Goal: Book appointment/travel/reservation

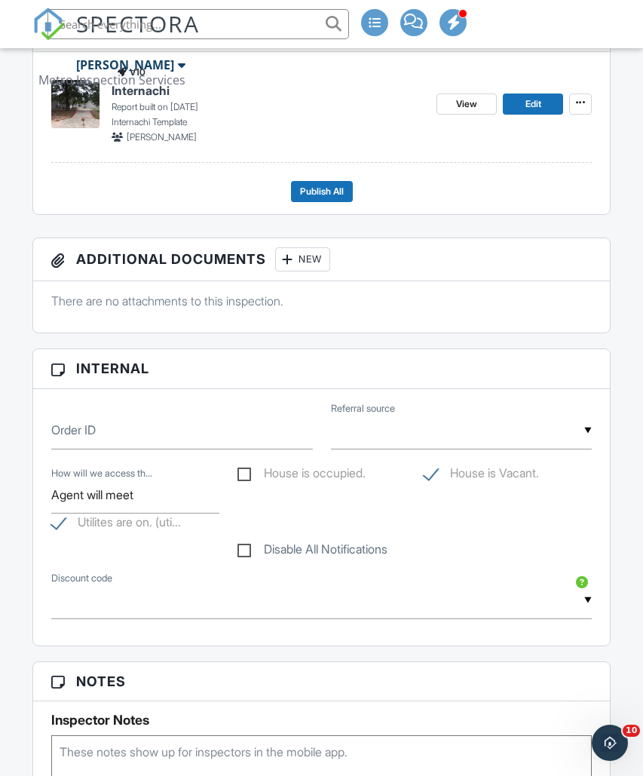
scroll to position [354, 0]
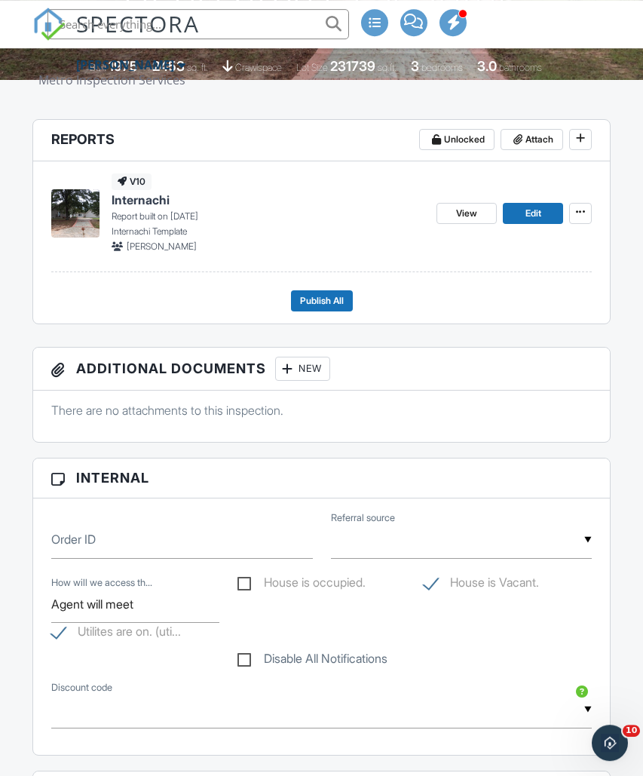
click at [310, 300] on span "Publish All" at bounding box center [322, 300] width 44 height 15
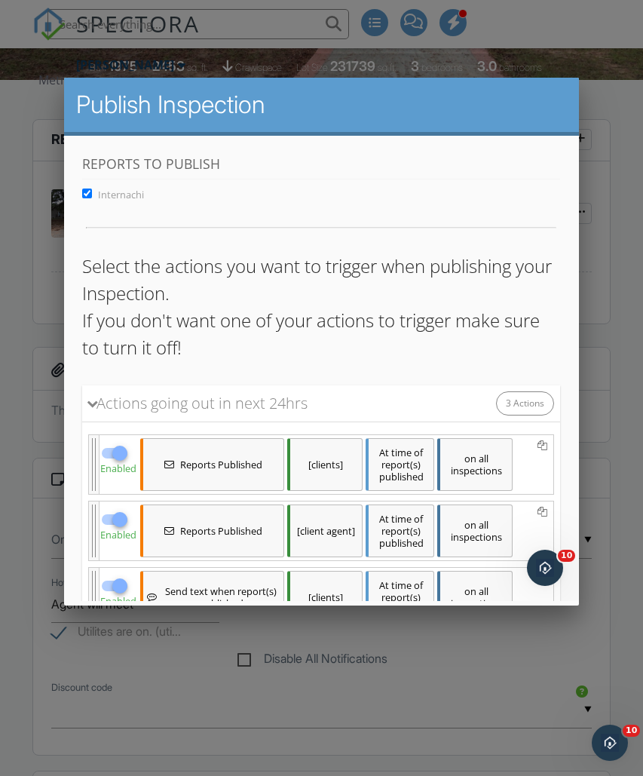
scroll to position [0, 0]
click at [291, 412] on div "Actions going out in next 24hrs" at bounding box center [197, 402] width 219 height 23
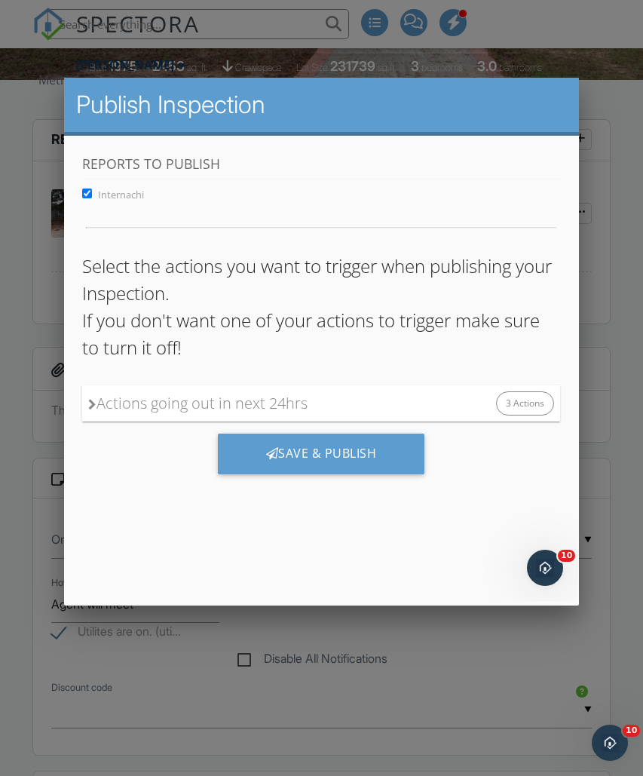
click at [259, 454] on div "Save & Publish" at bounding box center [321, 453] width 207 height 41
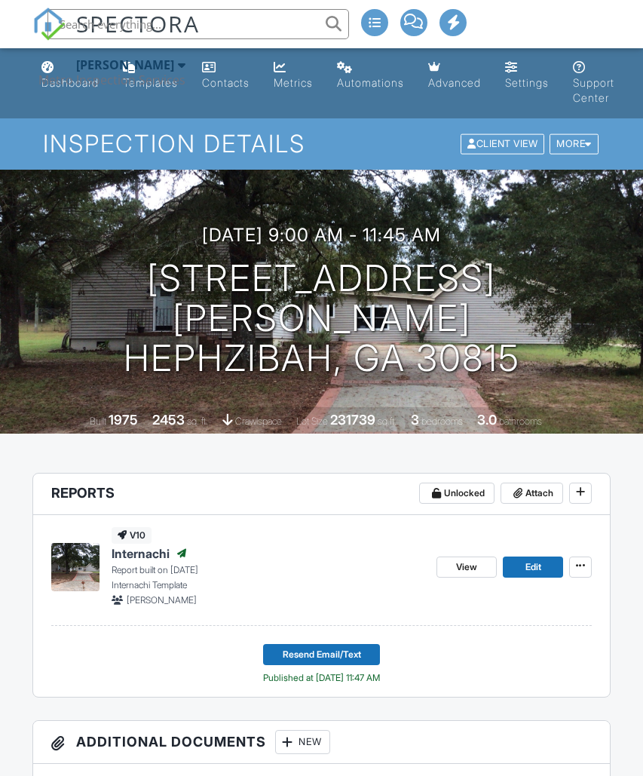
scroll to position [4, 0]
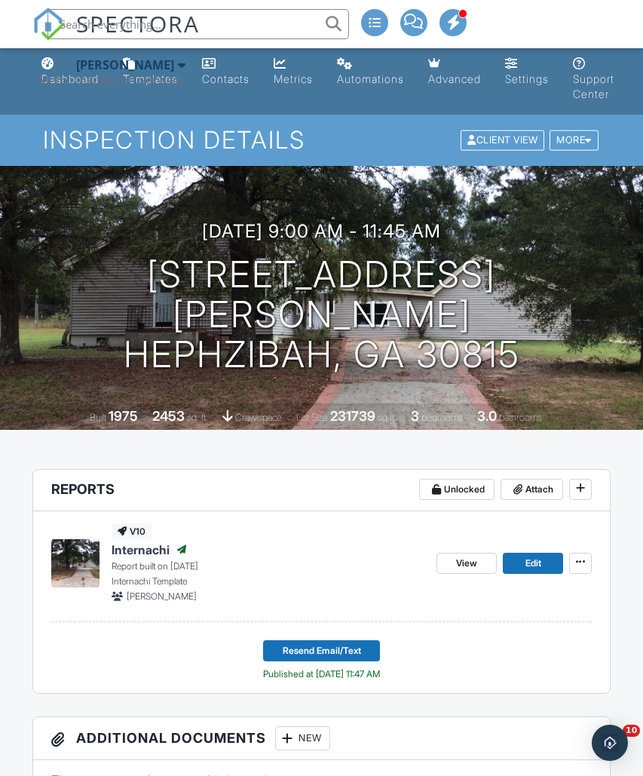
click at [65, 87] on div "Shane Johnson Metro Inspection Services" at bounding box center [111, 72] width 147 height 48
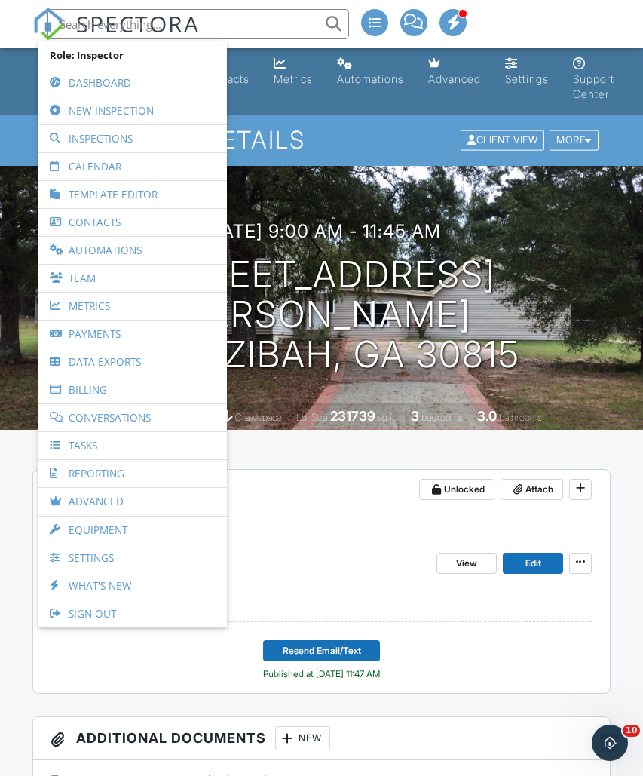
scroll to position [0, 0]
click at [84, 76] on link "Dashboard" at bounding box center [132, 82] width 173 height 27
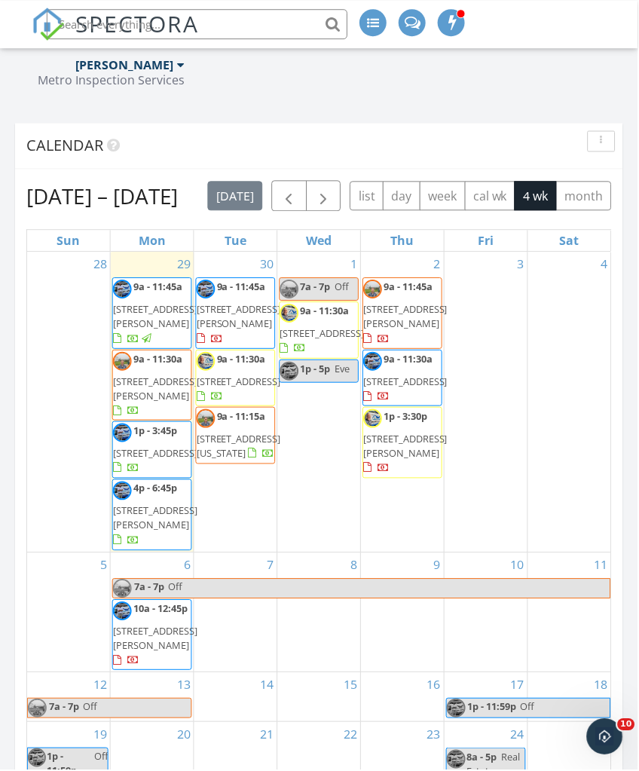
scroll to position [2278, 0]
click at [560, 198] on div "[DATE] list day week cal wk 4 wk month" at bounding box center [410, 195] width 405 height 31
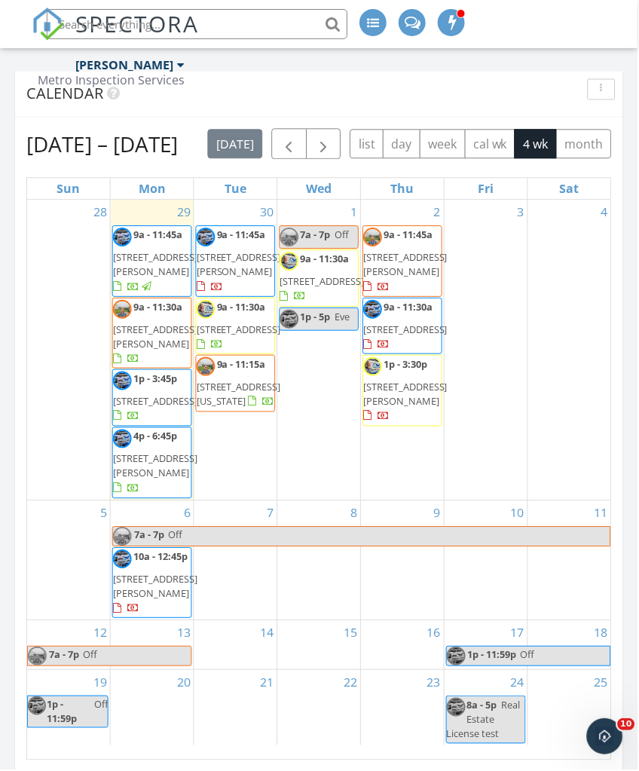
click at [598, 90] on div "button" at bounding box center [603, 89] width 14 height 11
click at [589, 127] on div "Refresh" at bounding box center [589, 124] width 54 height 18
click at [592, 99] on button "button" at bounding box center [603, 89] width 28 height 21
click at [598, 127] on div "Refresh" at bounding box center [589, 124] width 54 height 18
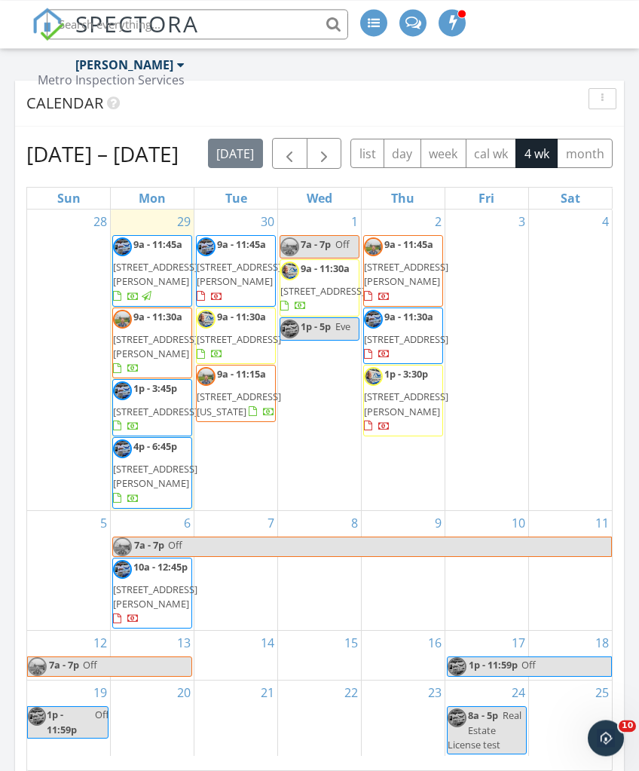
scroll to position [2323, 0]
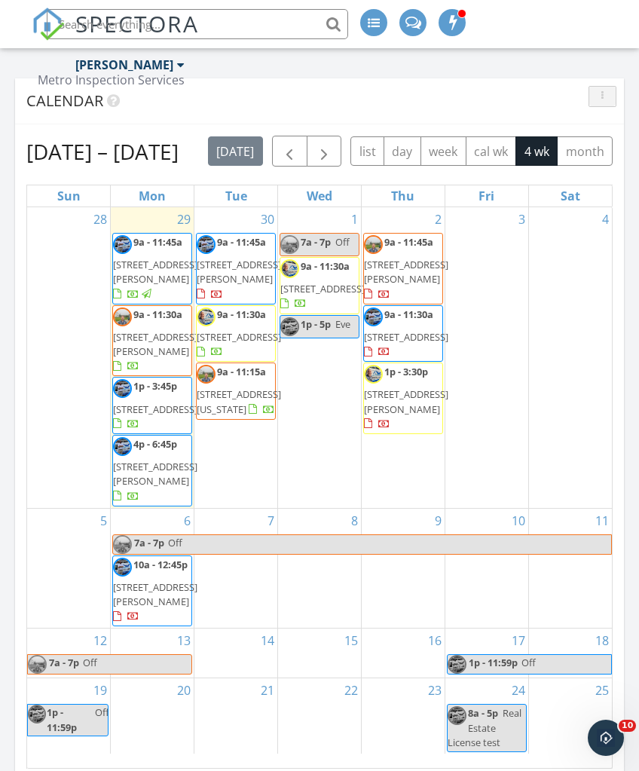
click at [596, 90] on button "button" at bounding box center [603, 96] width 28 height 21
click at [601, 140] on div "Refresh" at bounding box center [589, 131] width 54 height 18
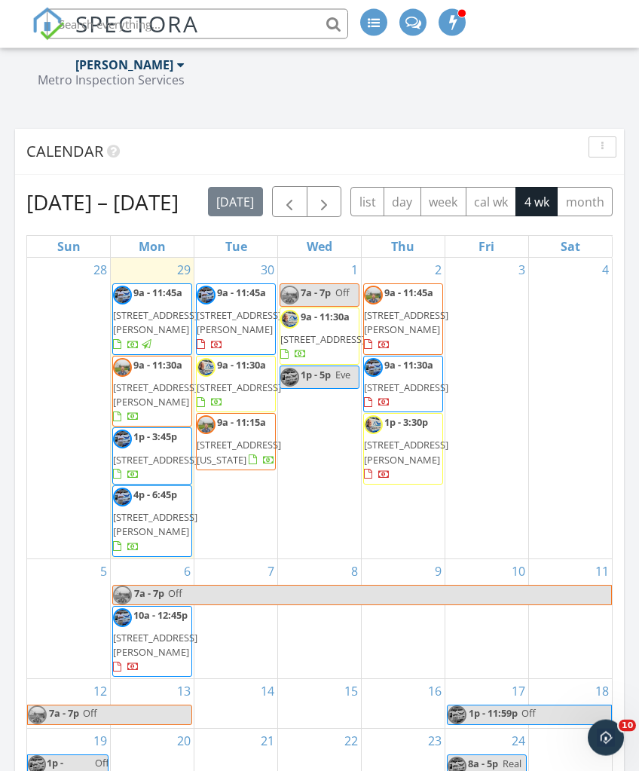
scroll to position [2273, 0]
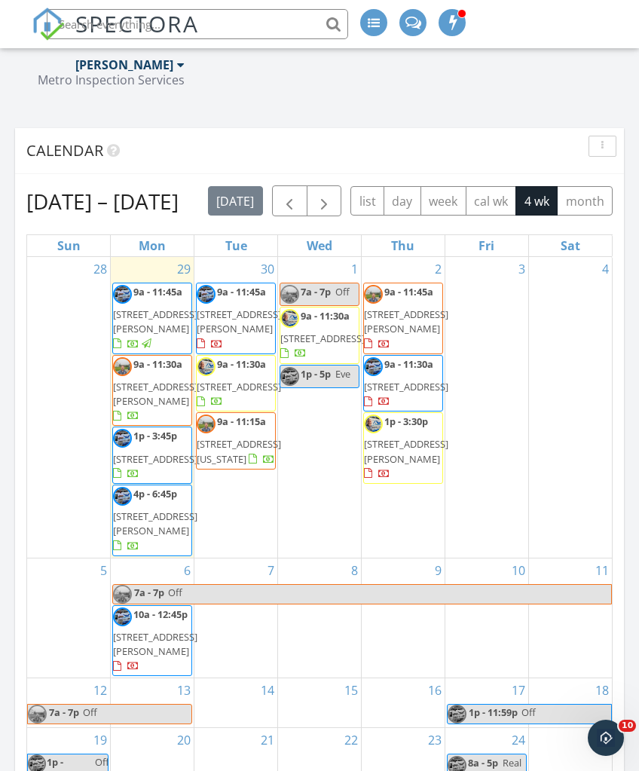
click at [595, 154] on button "button" at bounding box center [603, 146] width 28 height 21
click at [594, 189] on div "Refresh" at bounding box center [589, 181] width 54 height 18
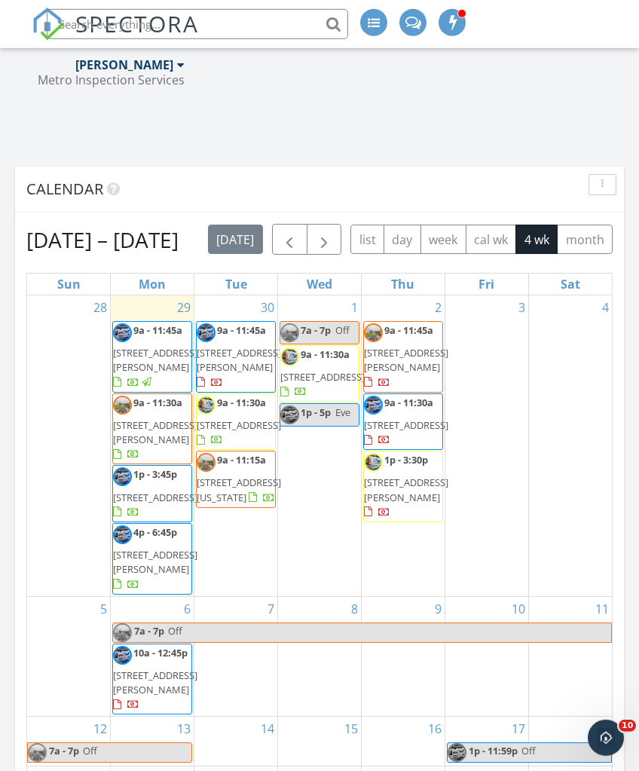
scroll to position [2235, 0]
click at [600, 191] on button "button" at bounding box center [603, 183] width 28 height 21
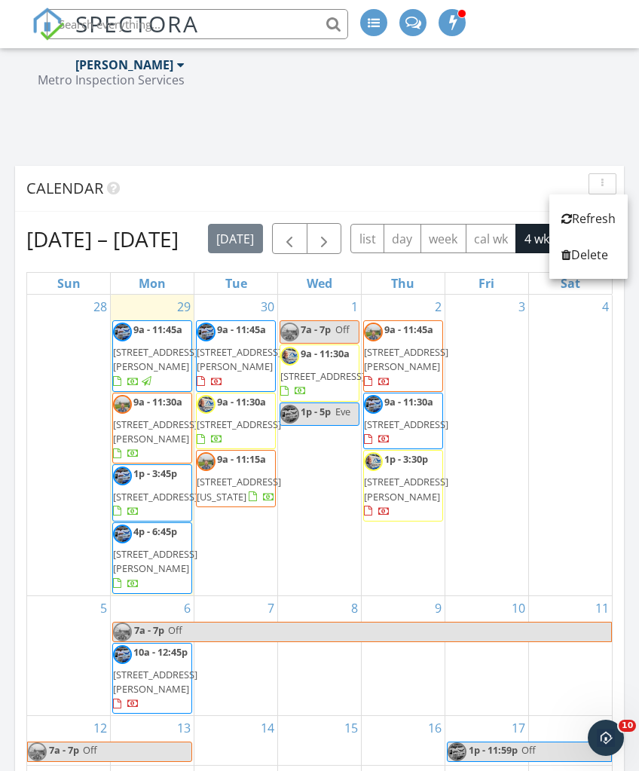
click at [593, 228] on link "Refresh" at bounding box center [589, 219] width 78 height 36
click at [603, 182] on icon "button" at bounding box center [603, 184] width 2 height 11
click at [593, 222] on div "Refresh" at bounding box center [589, 219] width 54 height 18
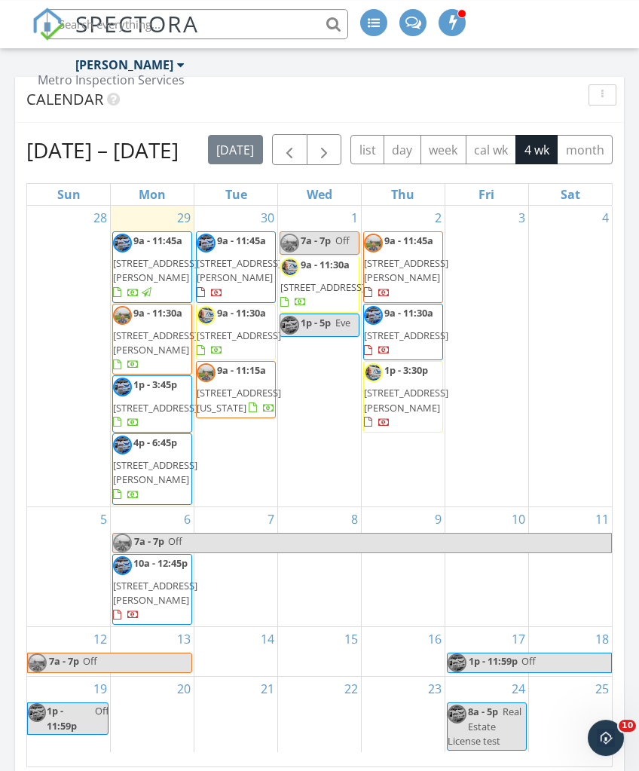
scroll to position [2314, 0]
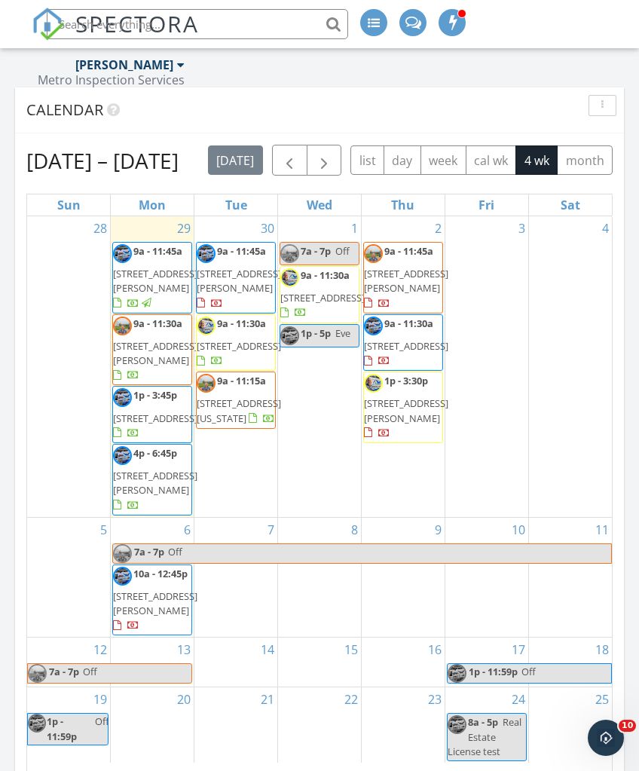
click at [589, 115] on button "button" at bounding box center [603, 105] width 28 height 21
click at [589, 147] on div "Refresh" at bounding box center [589, 140] width 54 height 18
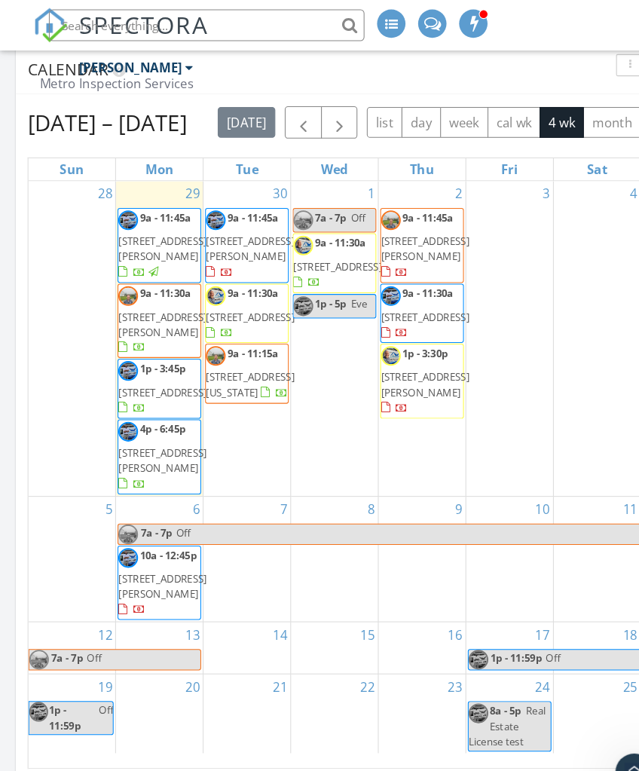
scroll to position [8, 8]
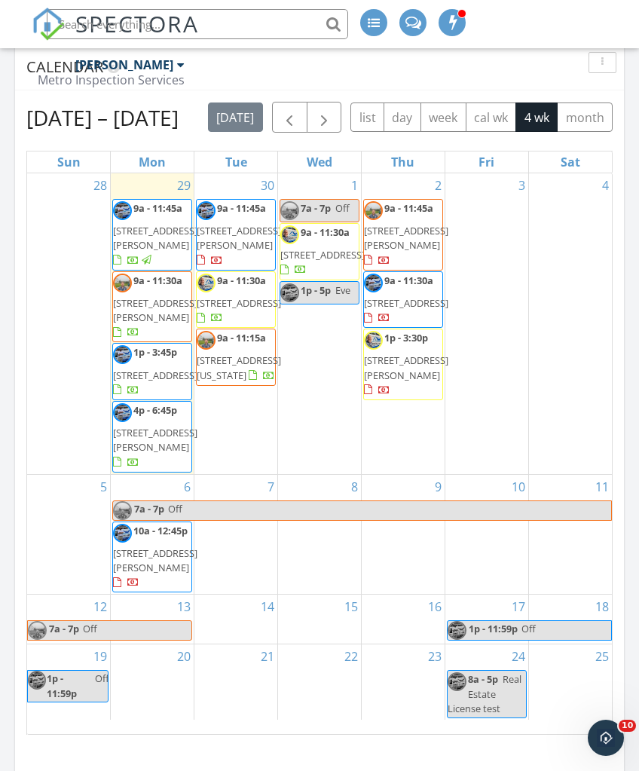
click at [609, 63] on div "button" at bounding box center [603, 62] width 14 height 11
click at [592, 97] on div "Refresh" at bounding box center [589, 97] width 54 height 18
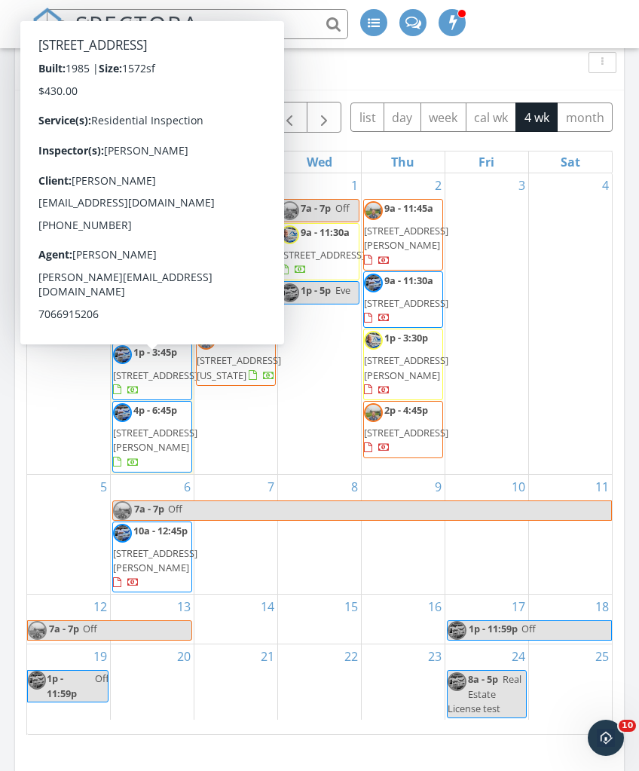
click at [150, 382] on span "204 Hickory Pl, North Augusta 29841" at bounding box center [155, 376] width 84 height 14
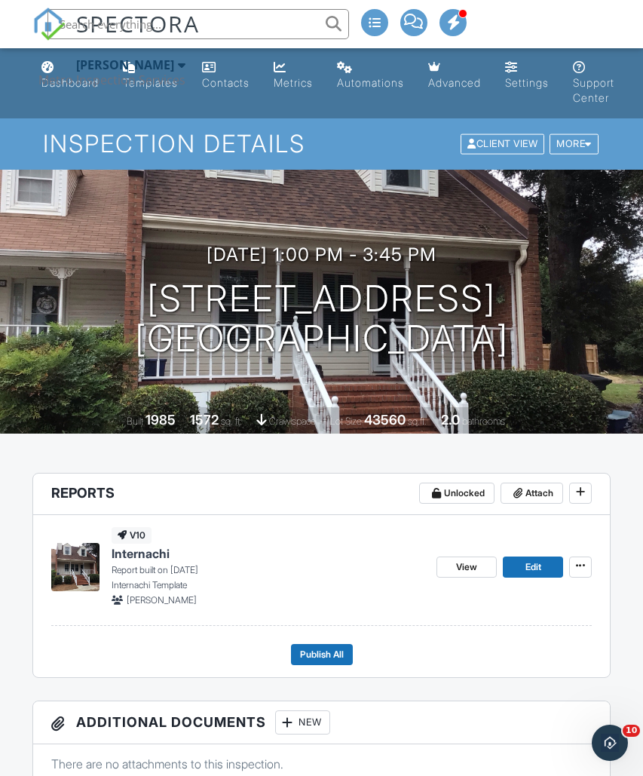
click at [72, 78] on div "Metro Inspection Services" at bounding box center [111, 79] width 147 height 15
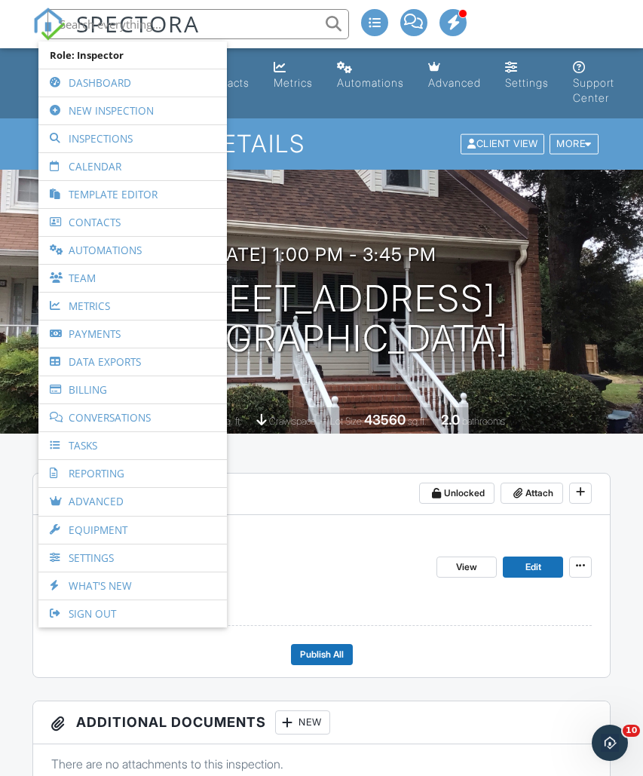
click at [90, 78] on link "Dashboard" at bounding box center [132, 82] width 173 height 27
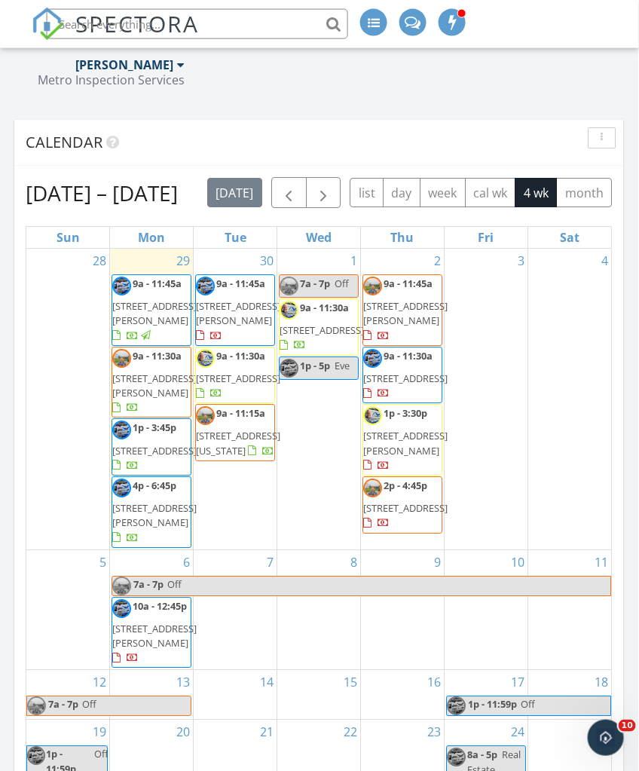
scroll to position [2295, 1]
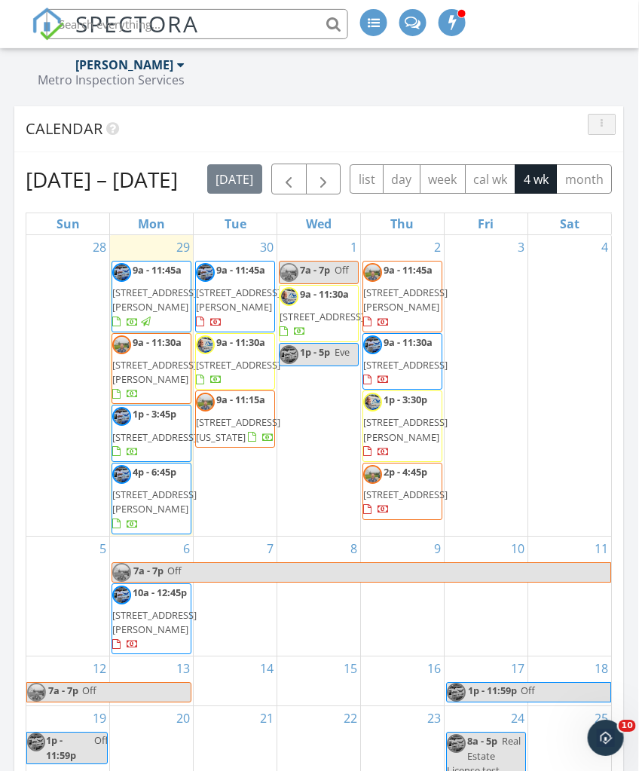
click at [606, 121] on div "button" at bounding box center [602, 124] width 14 height 11
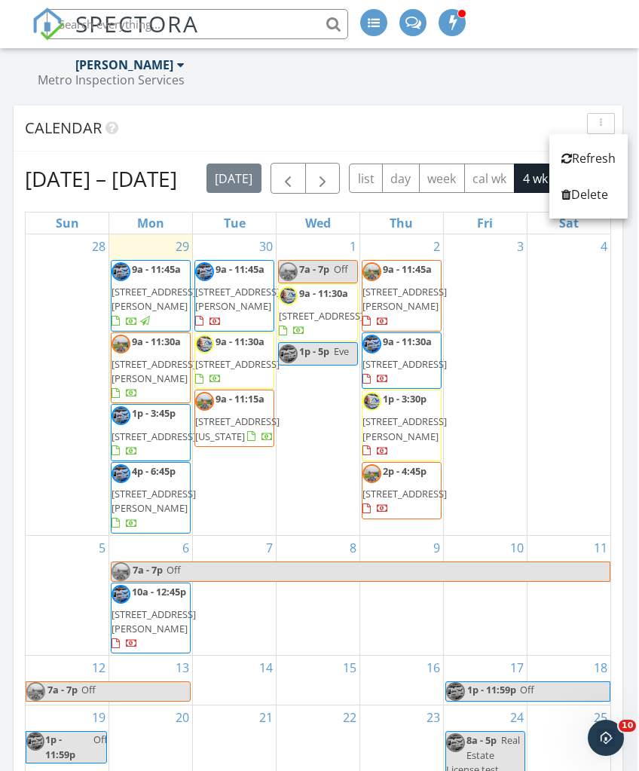
click at [589, 149] on div "Refresh" at bounding box center [589, 158] width 54 height 18
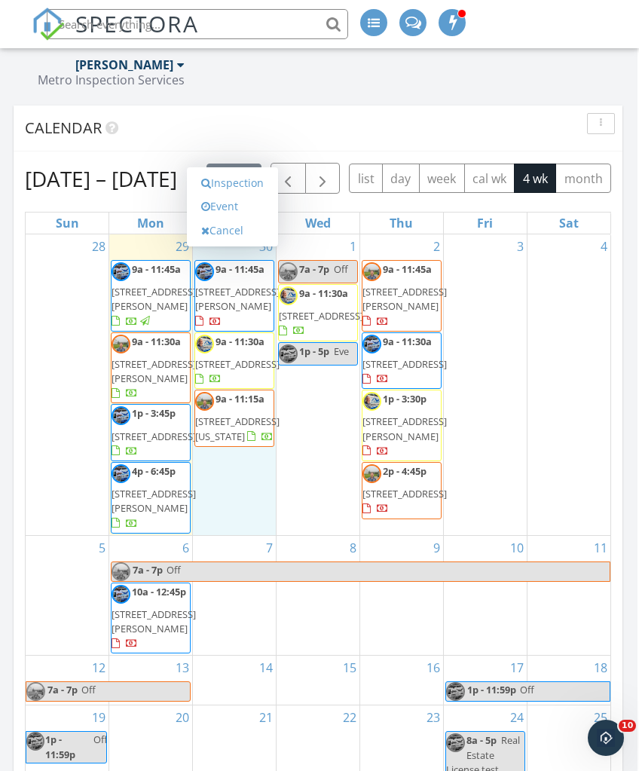
click at [236, 219] on link "Event" at bounding box center [233, 207] width 78 height 24
select select "8"
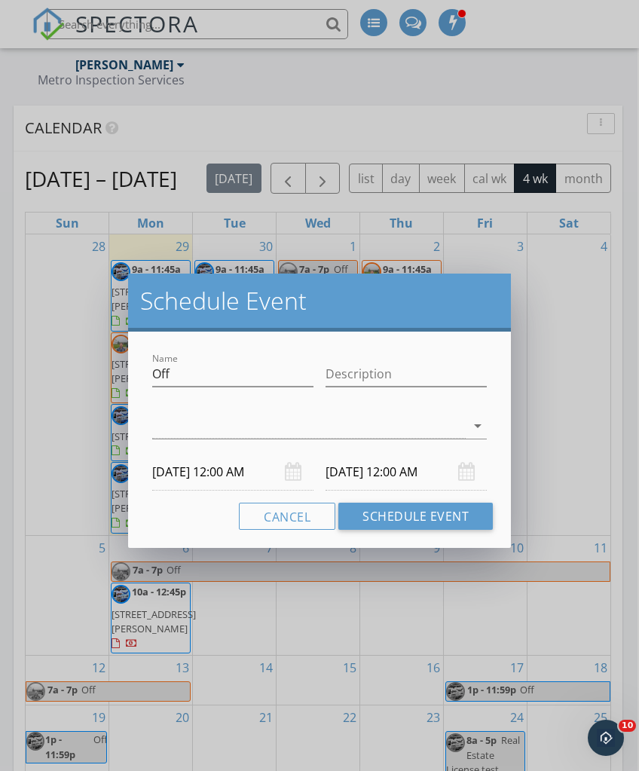
click at [208, 466] on input "09/30/2025 12:00 AM" at bounding box center [232, 472] width 161 height 37
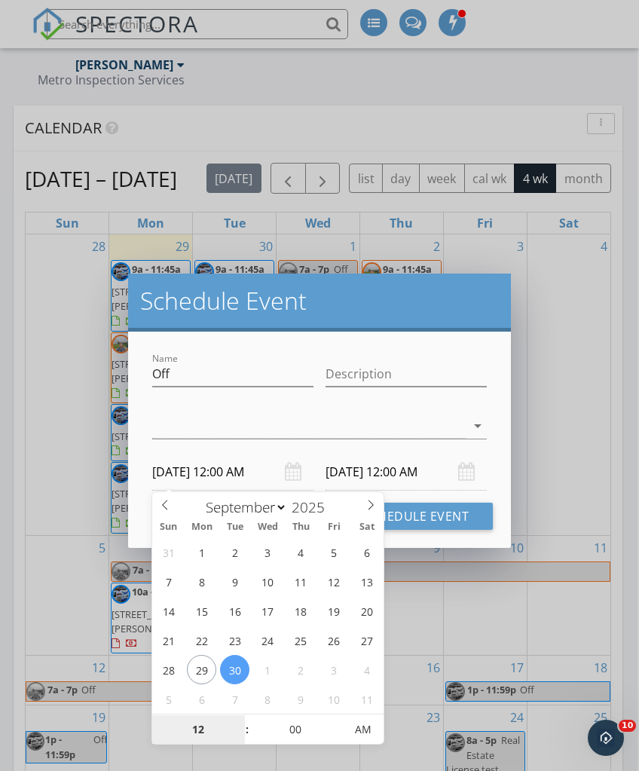
click at [193, 724] on input "12" at bounding box center [198, 731] width 93 height 30
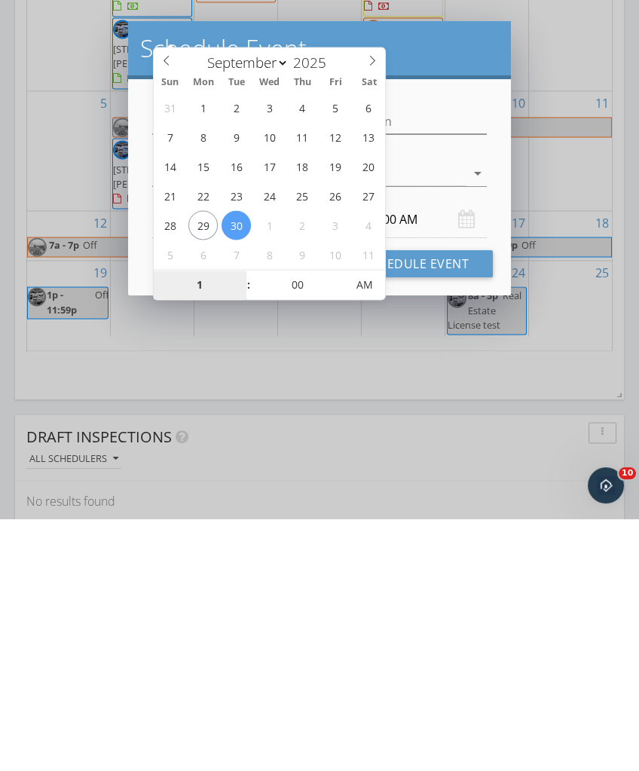
click at [355, 523] on span "AM" at bounding box center [364, 538] width 41 height 30
type input "01"
type input "09/30/2025 1:00 PM"
type input "10/01/2025 1:00 PM"
click at [461, 286] on h2 "Schedule Event" at bounding box center [320, 301] width 360 height 30
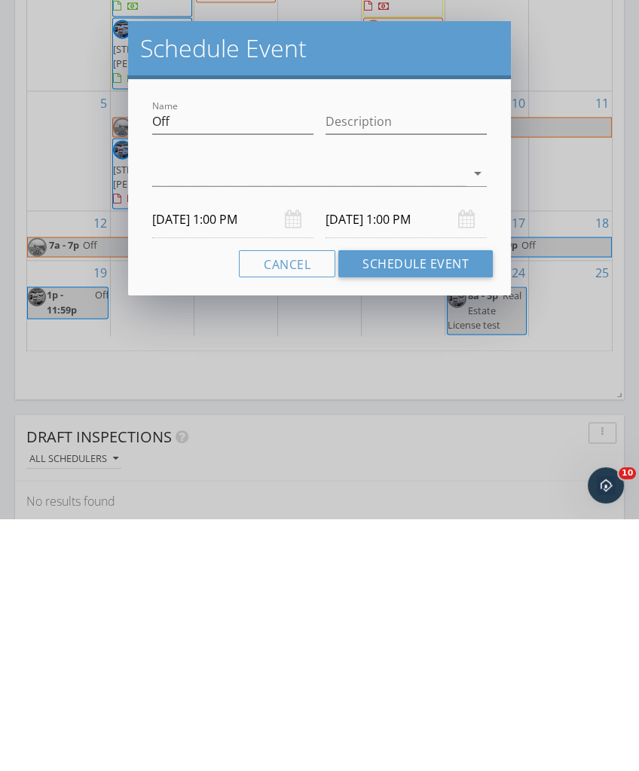
scroll to position [2740, 0]
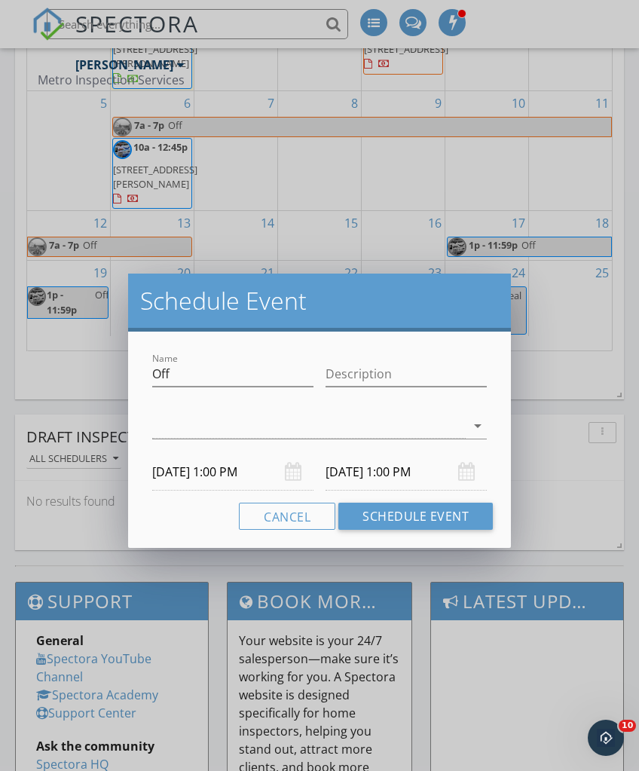
click at [363, 473] on input "10/01/2025 1:00 PM" at bounding box center [406, 472] width 161 height 37
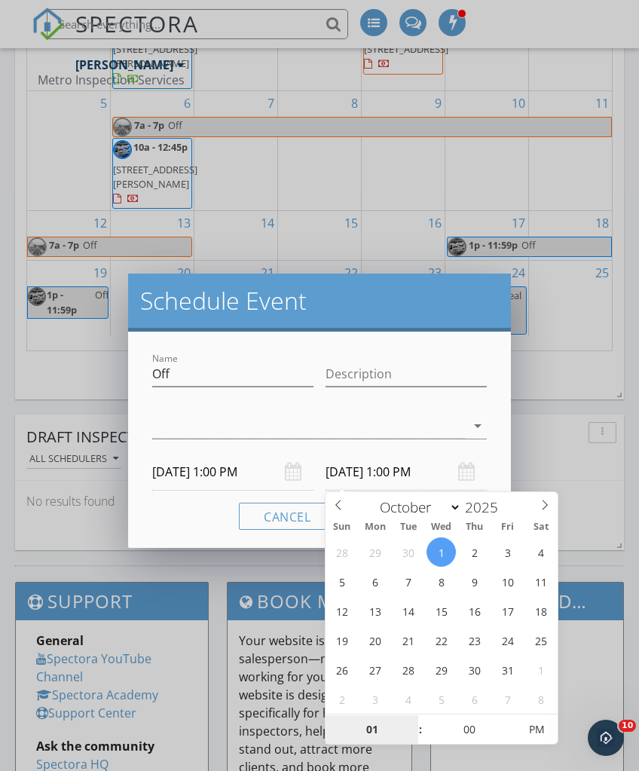
select select "8"
type input "09/30/2025 1:00 PM"
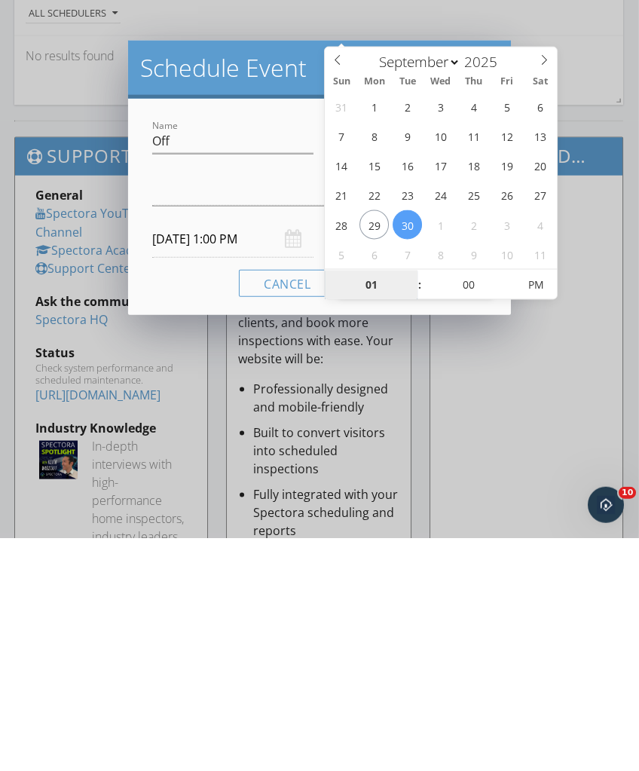
type input "2"
click at [204, 286] on h2 "Schedule Event" at bounding box center [320, 301] width 360 height 30
type input "09/30/2025 2:00 PM"
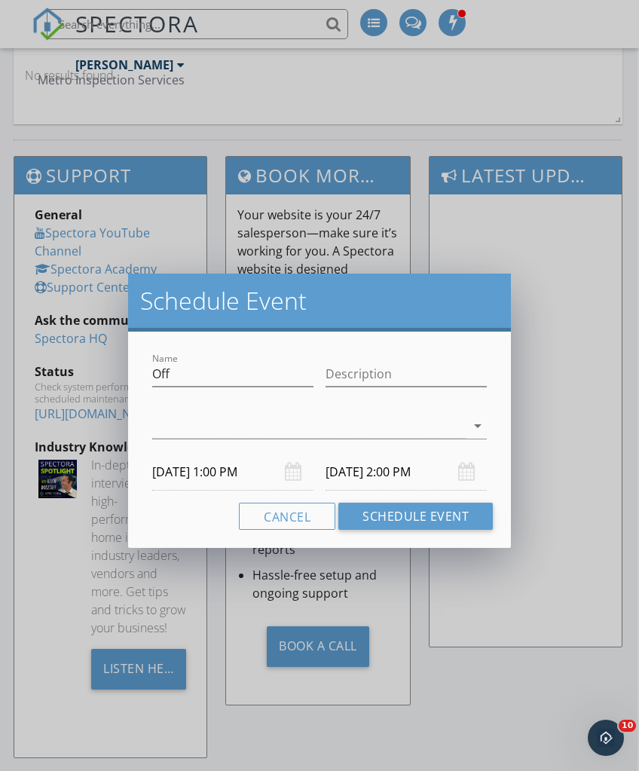
click at [410, 520] on button "Schedule Event" at bounding box center [416, 516] width 155 height 27
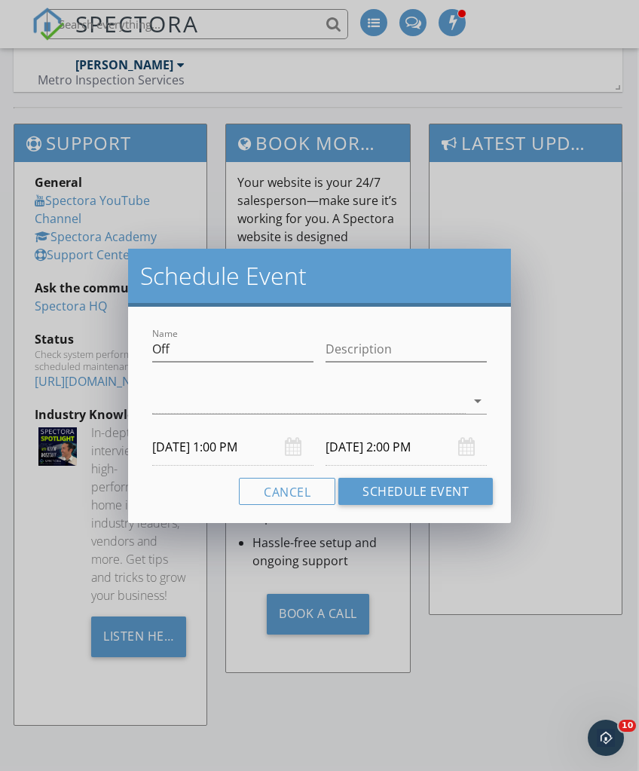
click at [199, 395] on div at bounding box center [309, 401] width 314 height 25
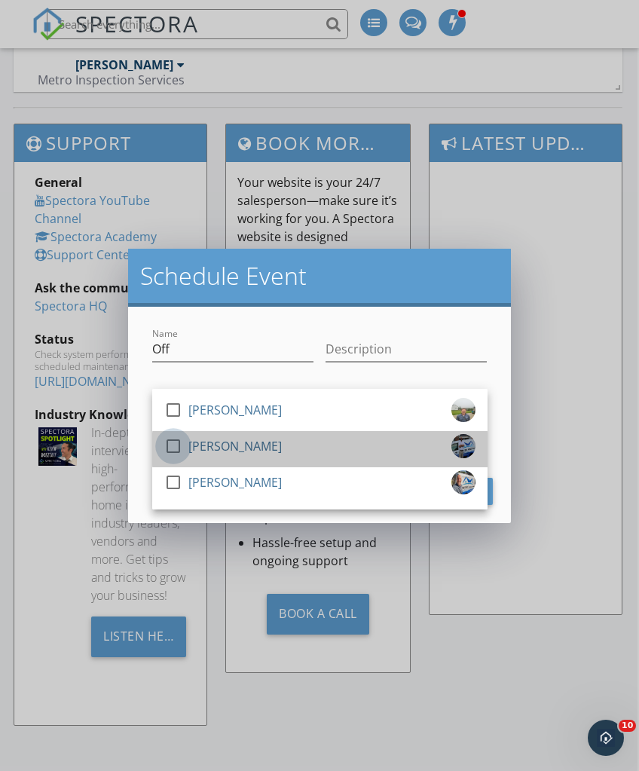
click at [177, 437] on div at bounding box center [174, 447] width 26 height 26
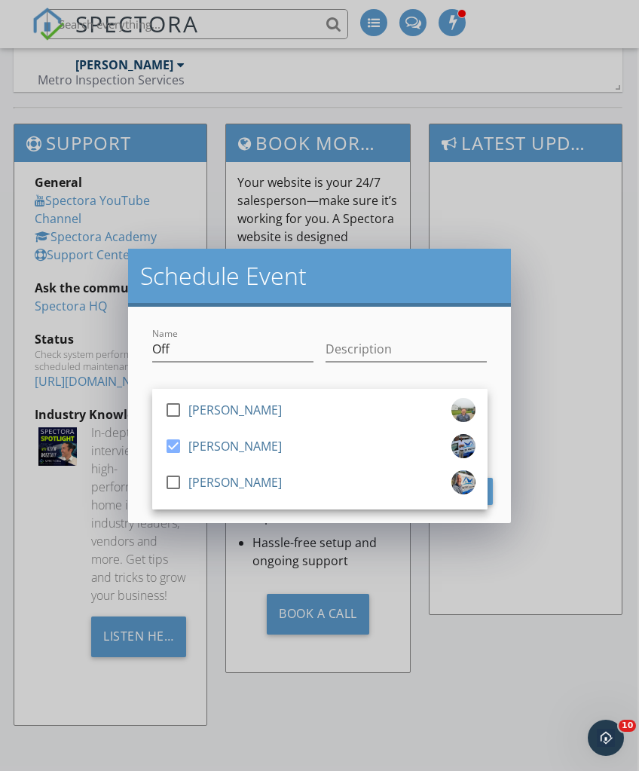
click at [310, 278] on h2 "Schedule Event" at bounding box center [320, 276] width 360 height 30
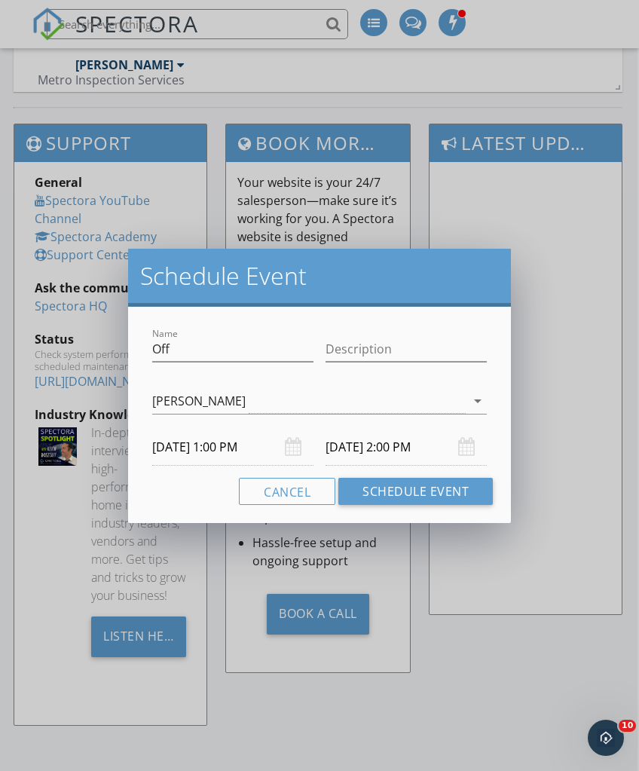
click at [394, 486] on button "Schedule Event" at bounding box center [416, 491] width 155 height 27
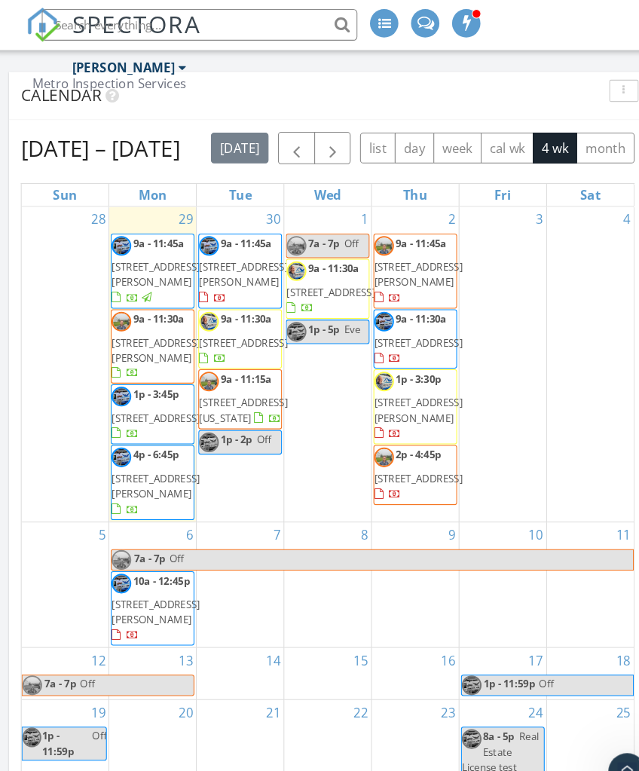
scroll to position [2327, 0]
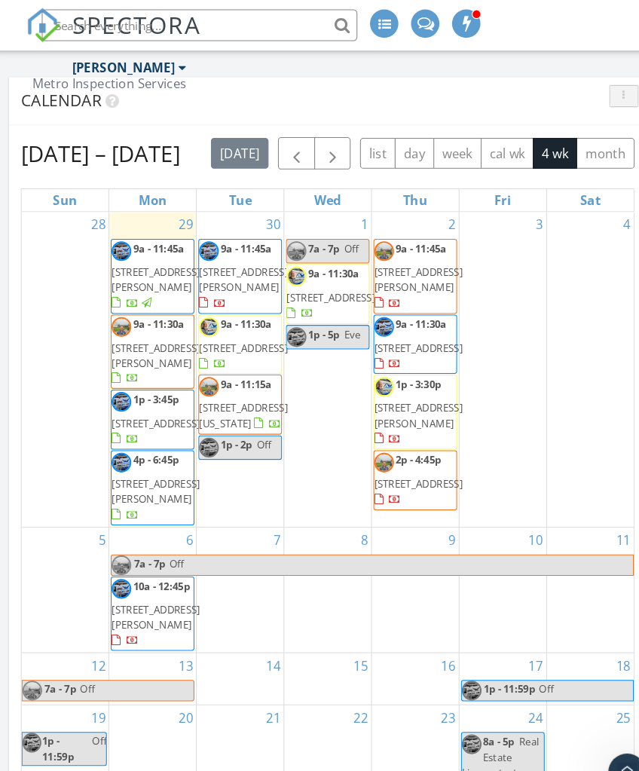
click at [596, 94] on div "button" at bounding box center [603, 92] width 14 height 11
click at [580, 130] on div "Refresh" at bounding box center [596, 127] width 54 height 18
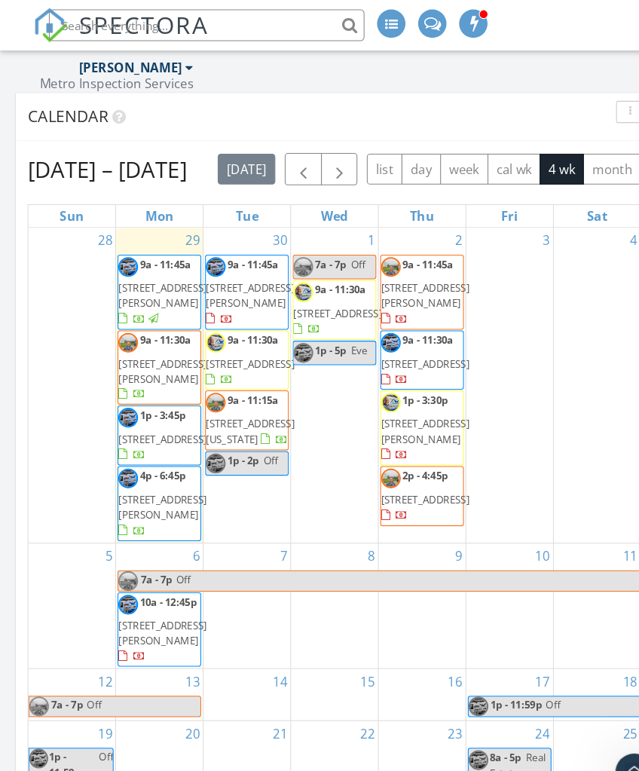
scroll to position [2311, 0]
click at [599, 100] on button "button" at bounding box center [603, 107] width 28 height 21
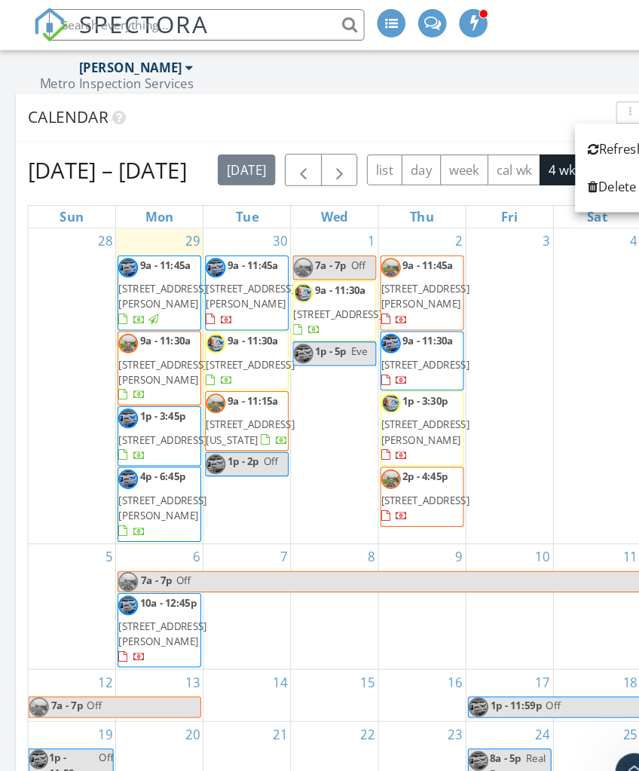
click at [588, 137] on div "Refresh" at bounding box center [589, 142] width 54 height 18
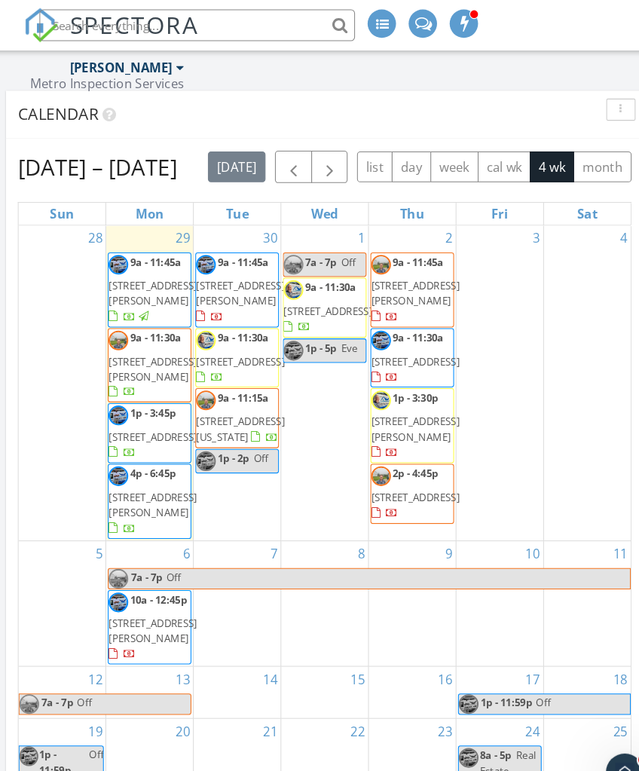
scroll to position [2314, 0]
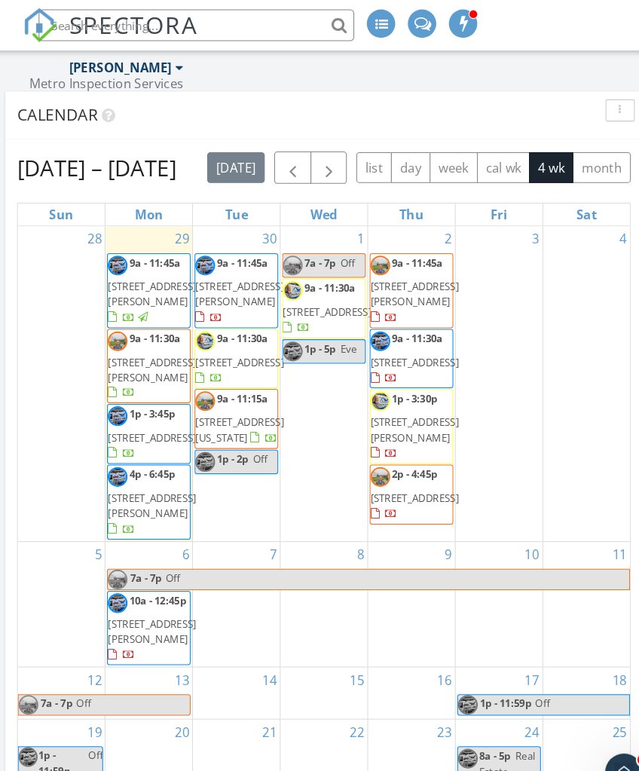
click at [589, 109] on button "button" at bounding box center [603, 105] width 28 height 21
click at [572, 137] on div at bounding box center [577, 140] width 11 height 12
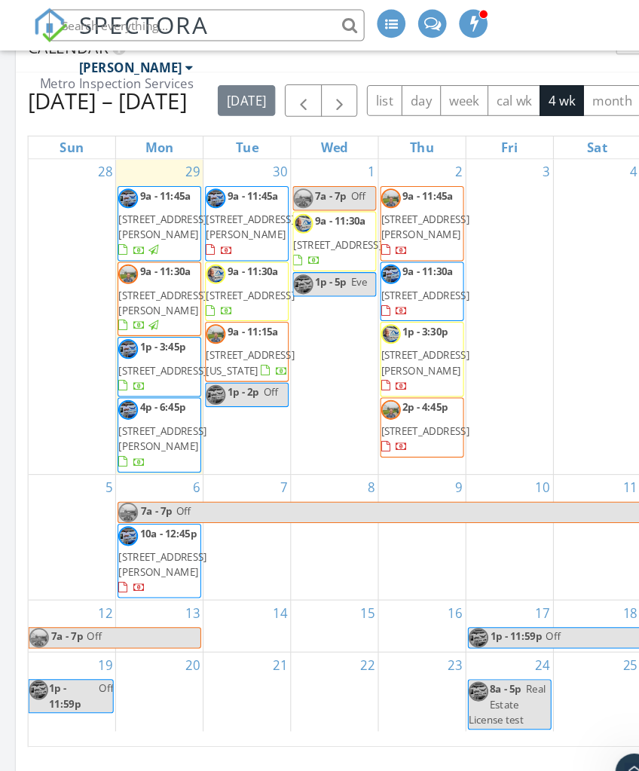
scroll to position [2340, 0]
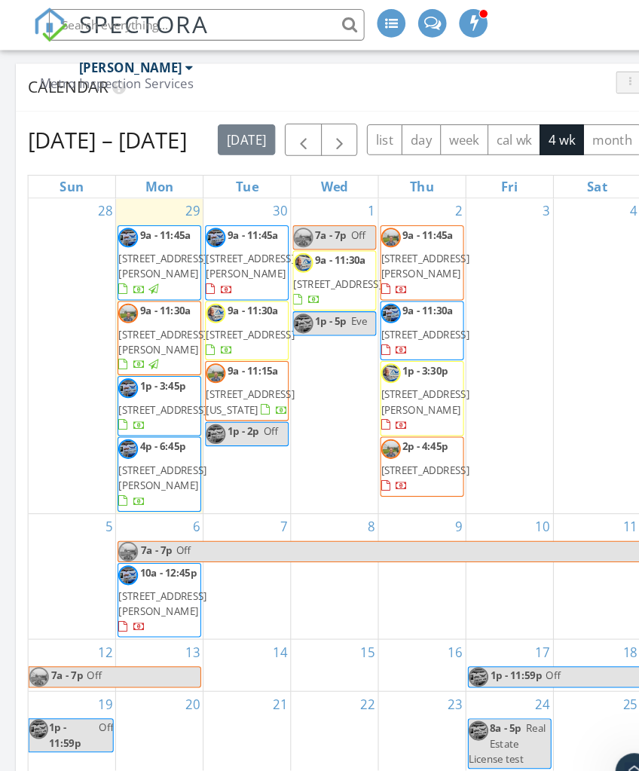
click at [603, 79] on icon "button" at bounding box center [603, 79] width 2 height 11
click at [574, 125] on link "Refresh" at bounding box center [589, 114] width 78 height 36
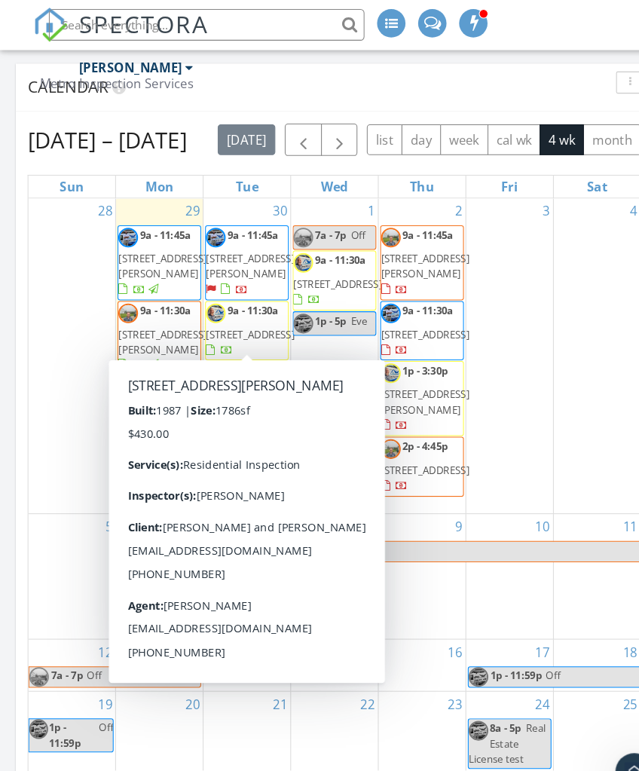
click at [234, 268] on span "745 Summerfield Abbey Ct, Martinez 30907" at bounding box center [239, 255] width 84 height 28
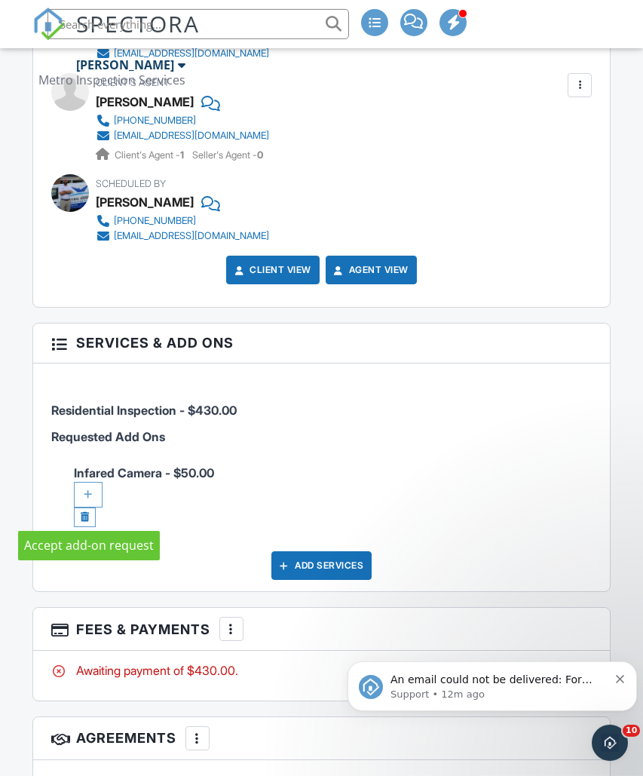
click at [90, 501] on div at bounding box center [88, 495] width 29 height 26
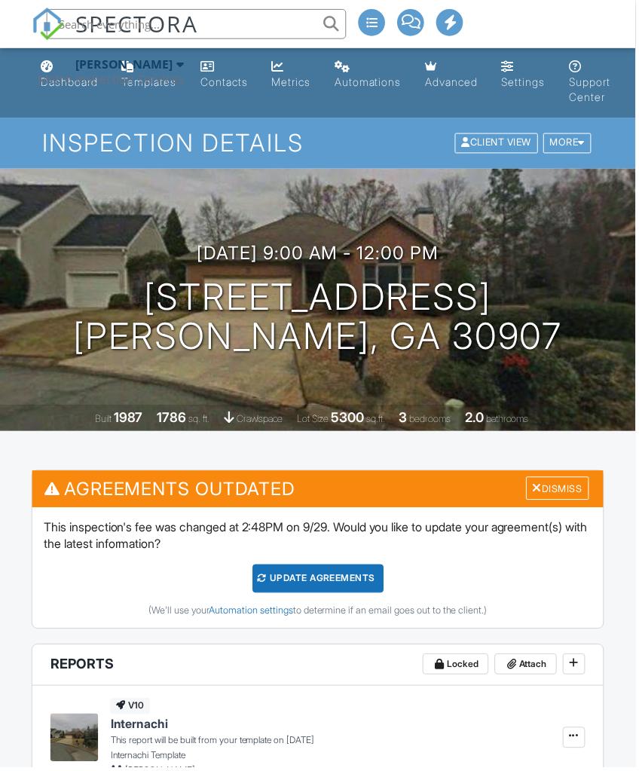
click at [52, 84] on div "Metro Inspection Services" at bounding box center [111, 79] width 147 height 15
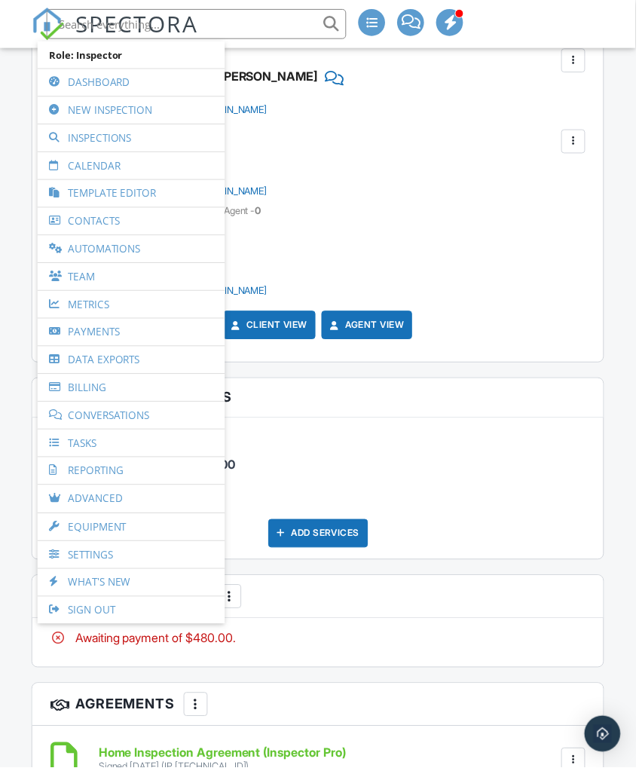
click at [80, 81] on link "Dashboard" at bounding box center [131, 82] width 173 height 27
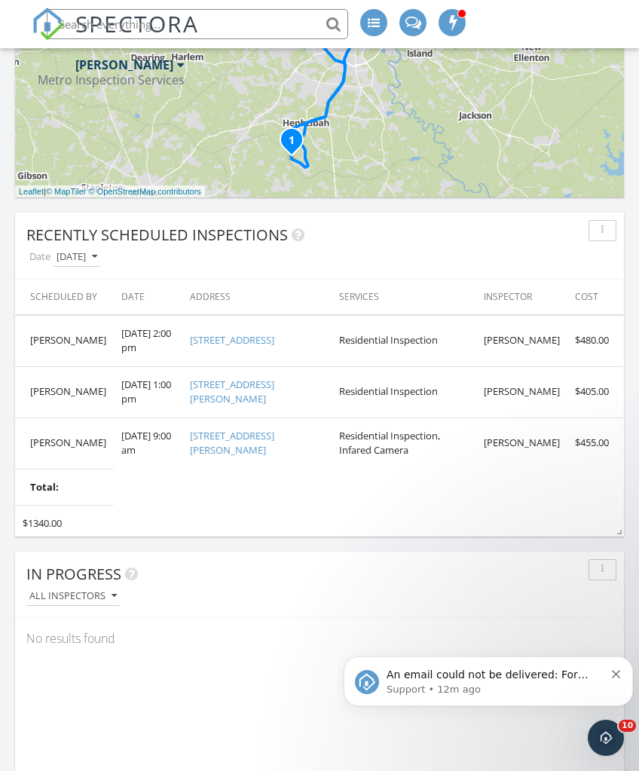
click at [612, 673] on icon "Dismiss notification" at bounding box center [616, 674] width 8 height 8
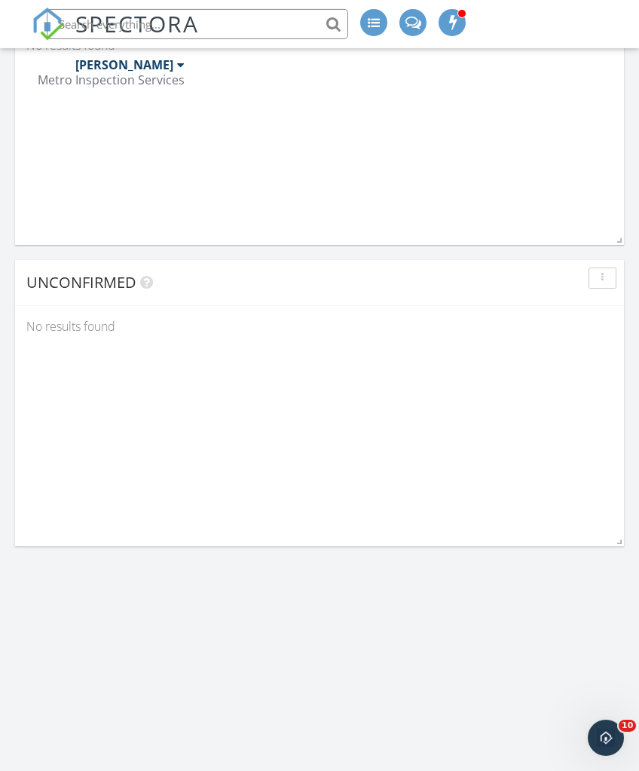
scroll to position [1538, 0]
click at [596, 284] on button "button" at bounding box center [603, 277] width 28 height 21
click at [591, 316] on div "Refresh" at bounding box center [589, 312] width 54 height 18
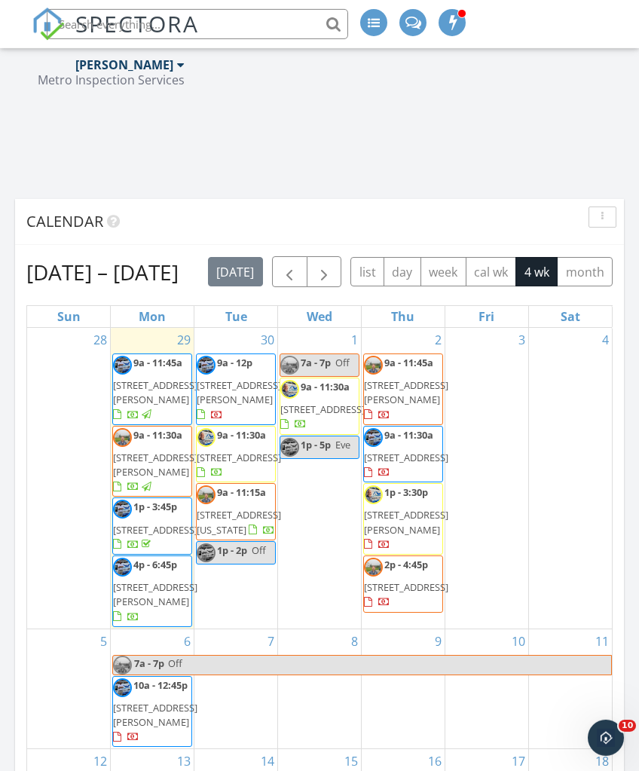
click at [589, 225] on button "button" at bounding box center [603, 217] width 28 height 21
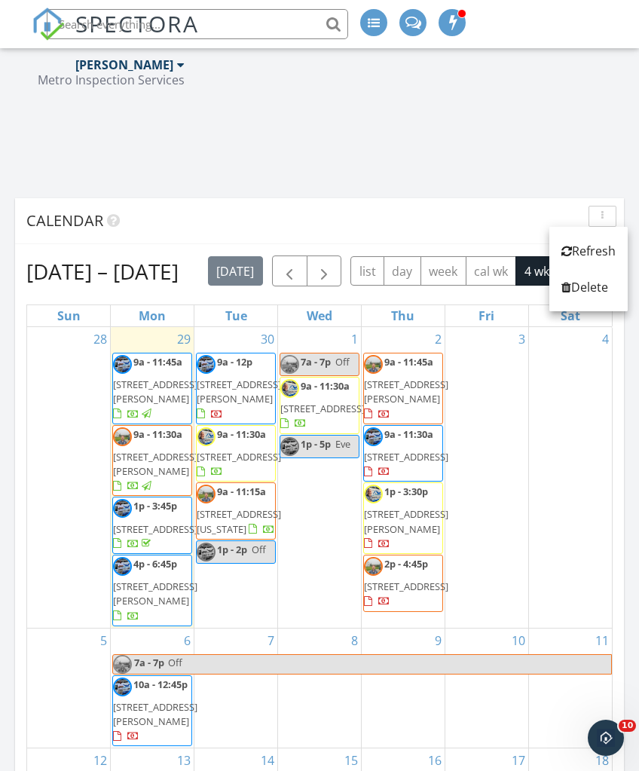
click at [597, 249] on div "Refresh" at bounding box center [589, 251] width 54 height 18
click at [367, 771] on div "16" at bounding box center [403, 761] width 83 height 24
